Goal: Transaction & Acquisition: Purchase product/service

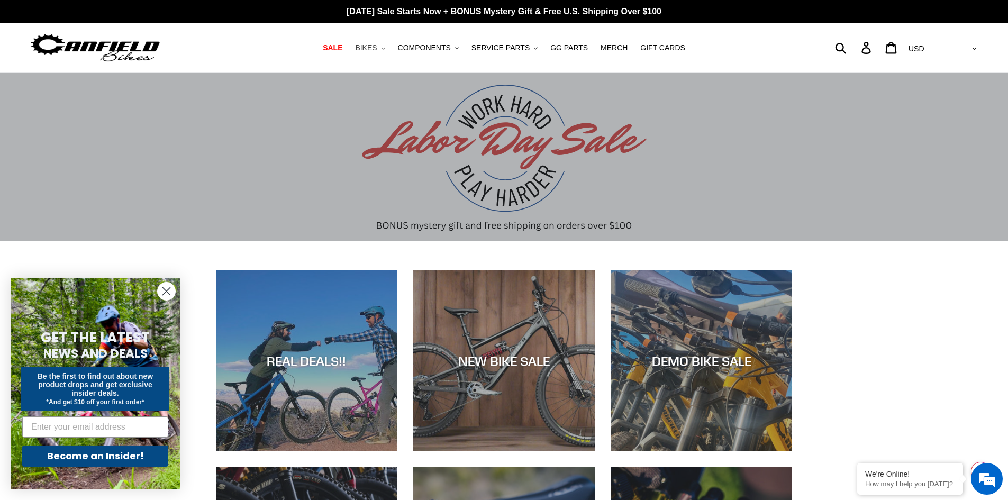
click at [377, 50] on span "BIKES" at bounding box center [366, 47] width 22 height 9
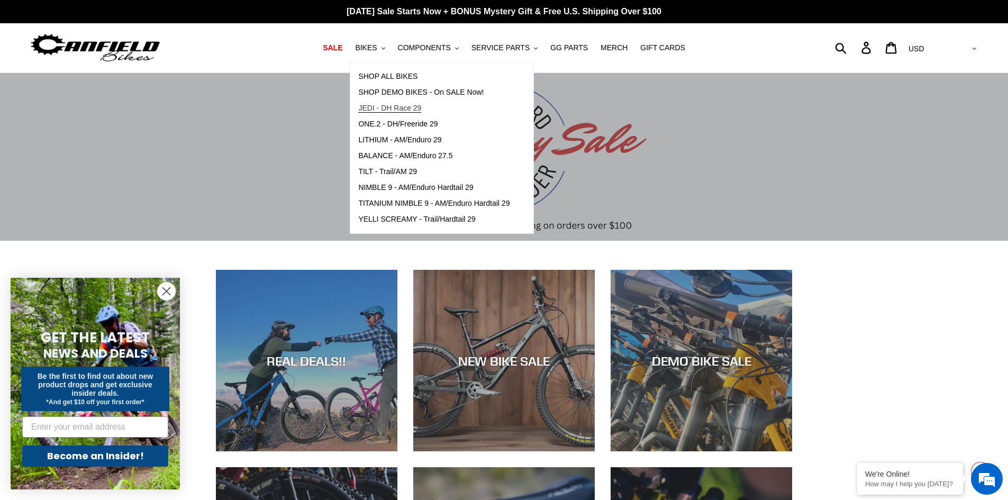
click at [404, 109] on span "JEDI - DH Race 29" at bounding box center [389, 108] width 63 height 9
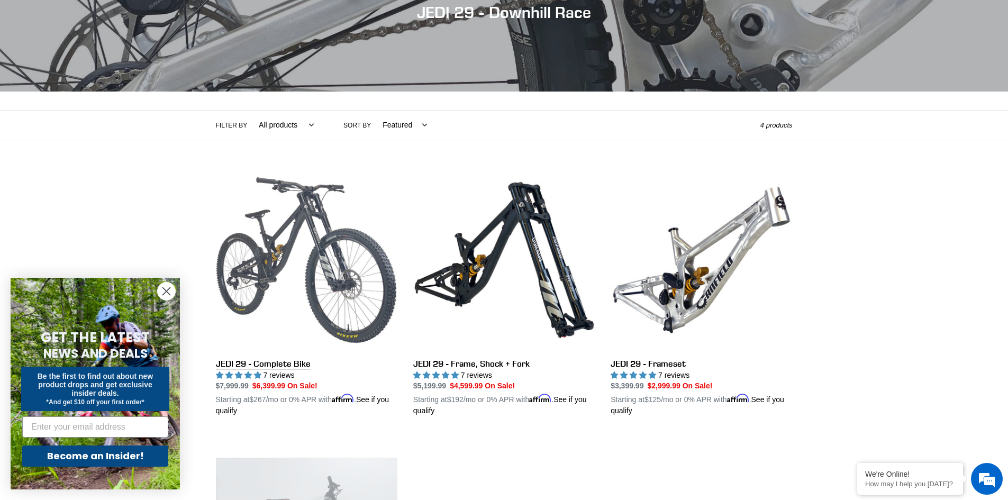
scroll to position [159, 0]
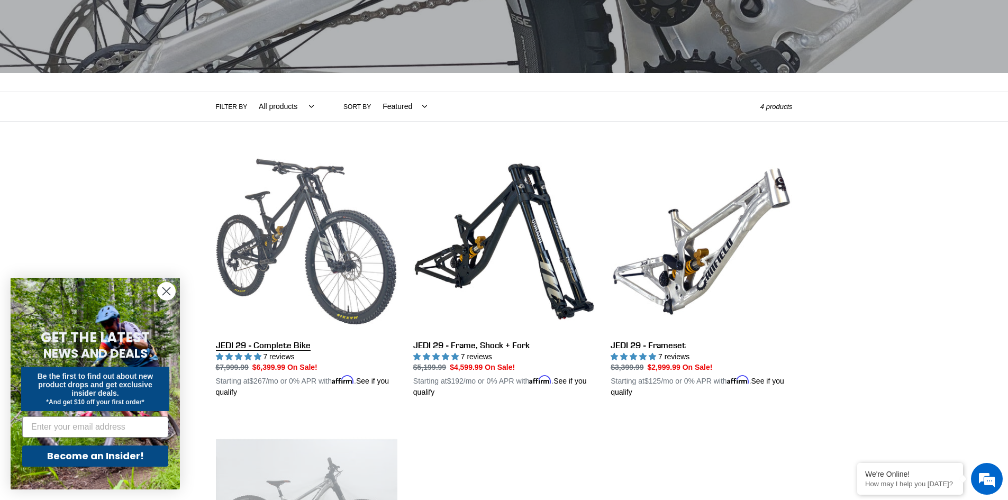
click at [338, 271] on link "JEDI 29 - Complete Bike" at bounding box center [306, 275] width 181 height 248
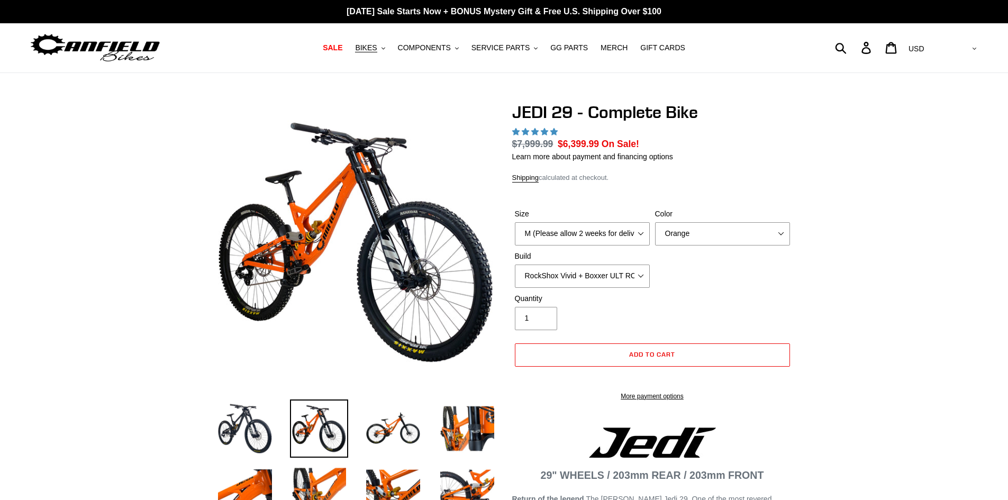
select select "highest-rating"
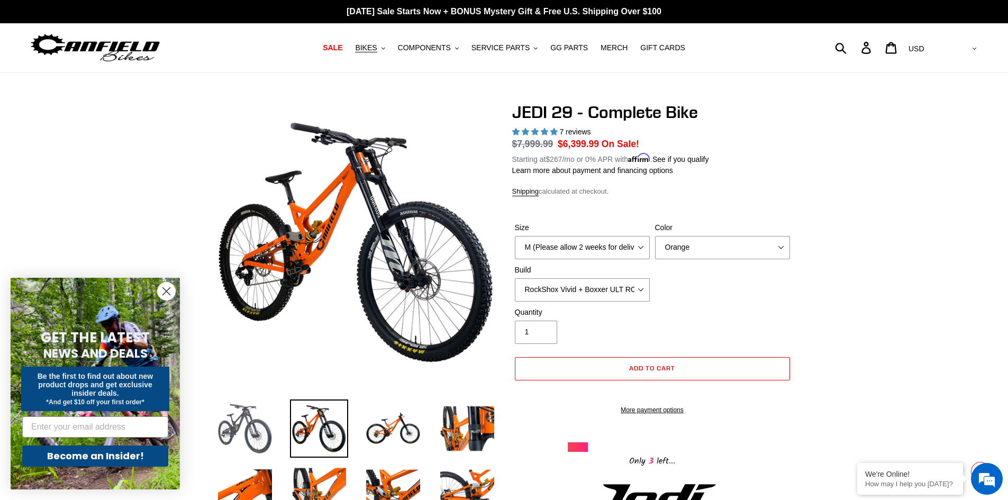
click at [255, 436] on img at bounding box center [245, 428] width 58 height 58
